Goal: Check status

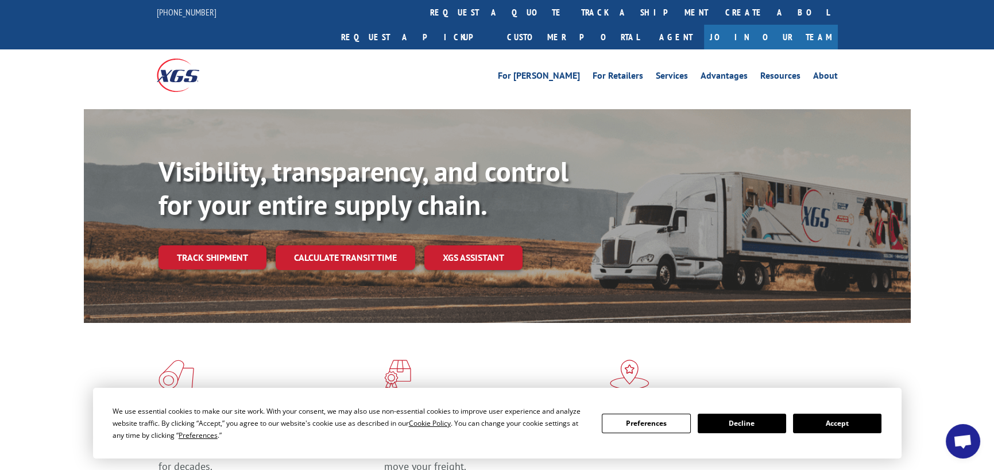
click at [193, 211] on div "Visibility, transparency, and control for your entire supply chain. Track shipm…" at bounding box center [535, 235] width 752 height 160
click at [196, 245] on link "Track shipment" at bounding box center [213, 257] width 108 height 24
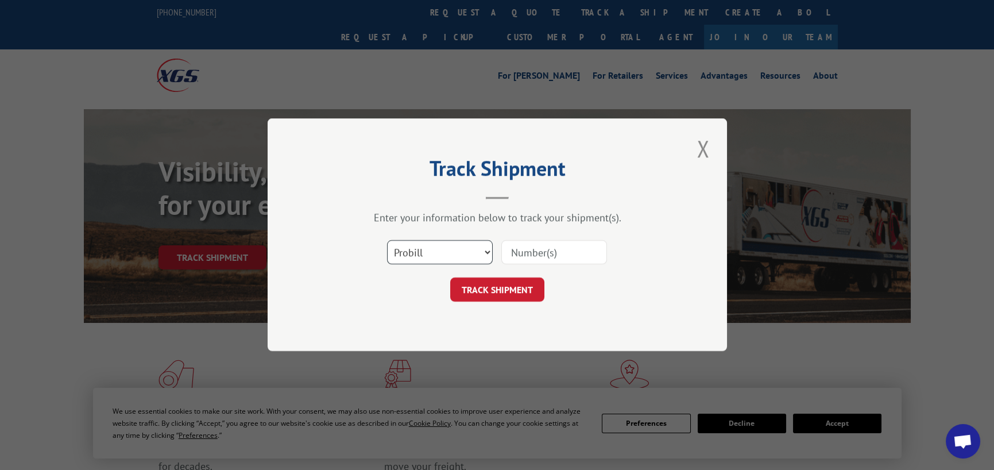
click at [480, 248] on select "Select category... Probill BOL PO" at bounding box center [440, 253] width 106 height 24
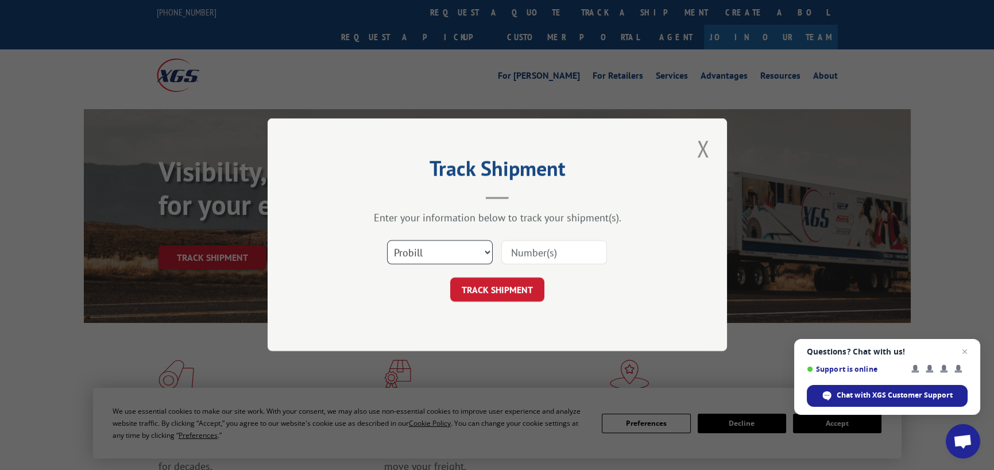
select select "bol"
click at [387, 241] on select "Select category... Probill BOL PO" at bounding box center [440, 253] width 106 height 24
click at [555, 258] on input at bounding box center [554, 253] width 106 height 24
paste input "4893343"
type input "4893343"
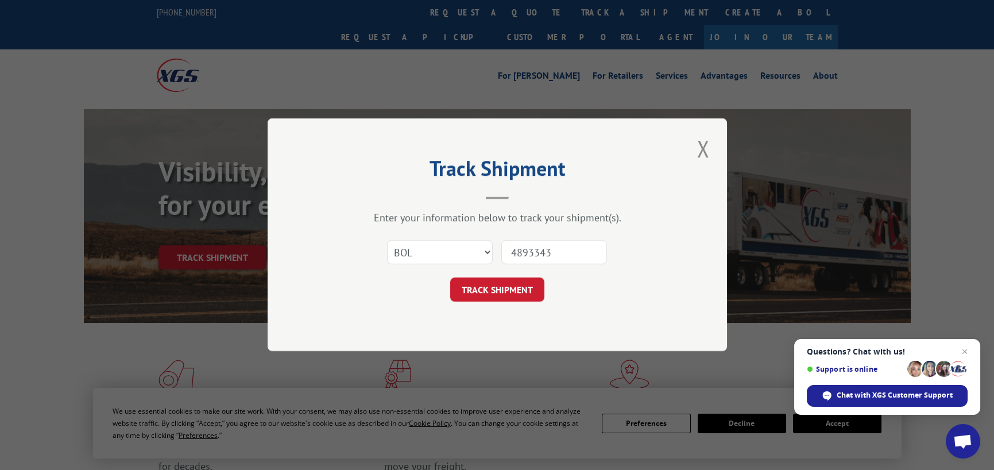
click button "TRACK SHIPMENT" at bounding box center [497, 290] width 94 height 24
